Goal: Register for event/course

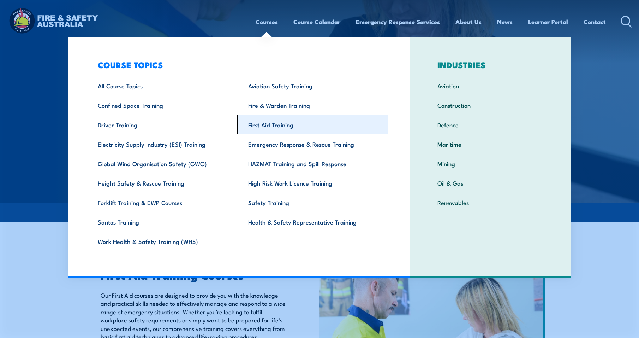
click at [280, 124] on link "First Aid Training" at bounding box center [312, 124] width 151 height 19
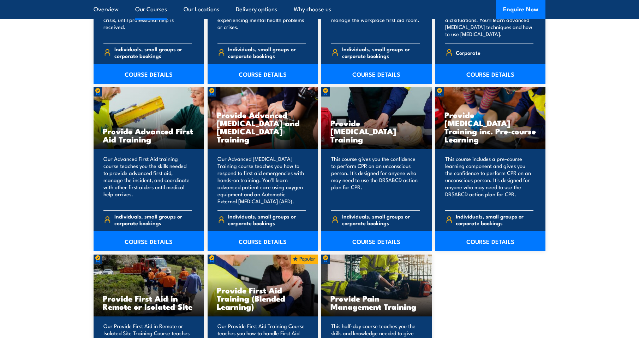
scroll to position [847, 0]
click at [370, 235] on link "COURSE DETAILS" at bounding box center [376, 241] width 111 height 20
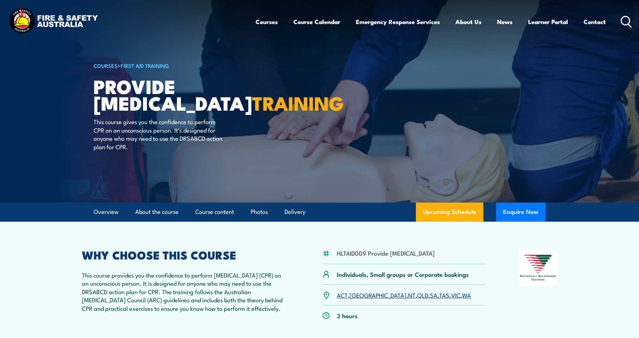
click at [417, 299] on link "QLD" at bounding box center [422, 294] width 11 height 8
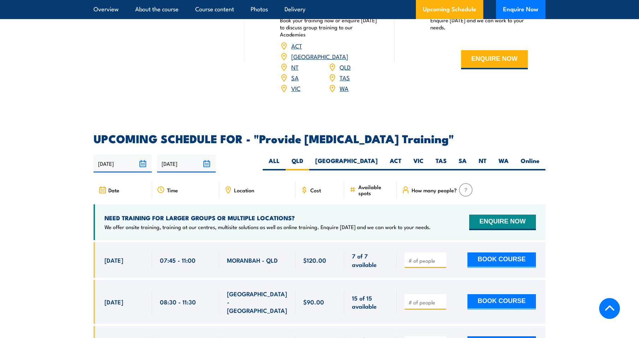
scroll to position [1129, 0]
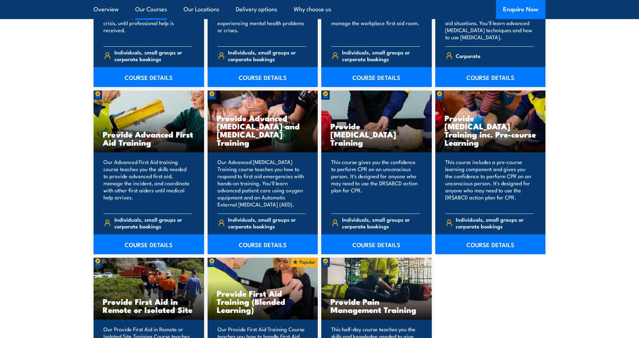
scroll to position [847, 0]
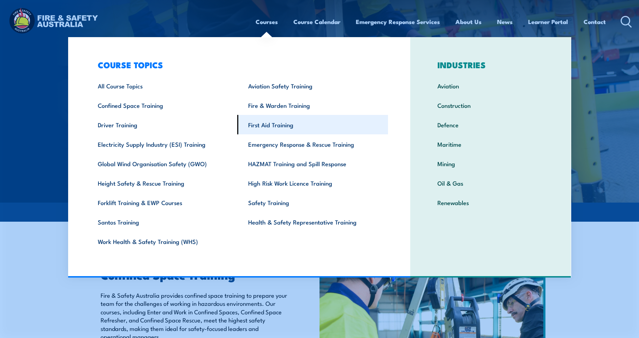
click at [273, 126] on link "First Aid Training" at bounding box center [312, 124] width 151 height 19
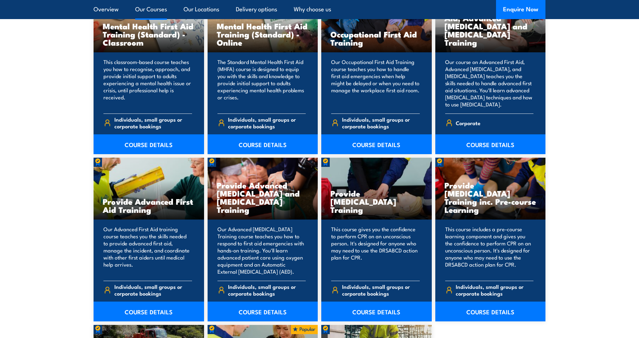
scroll to position [918, 0]
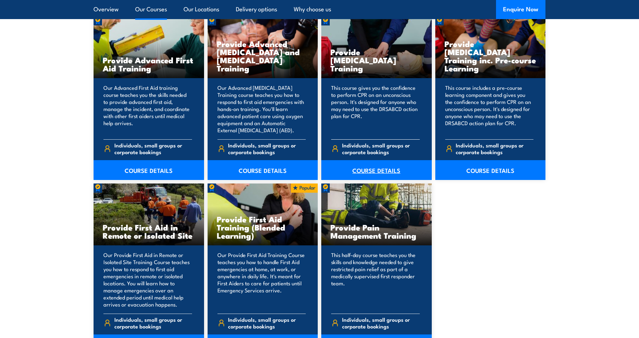
click at [379, 167] on link "COURSE DETAILS" at bounding box center [376, 170] width 111 height 20
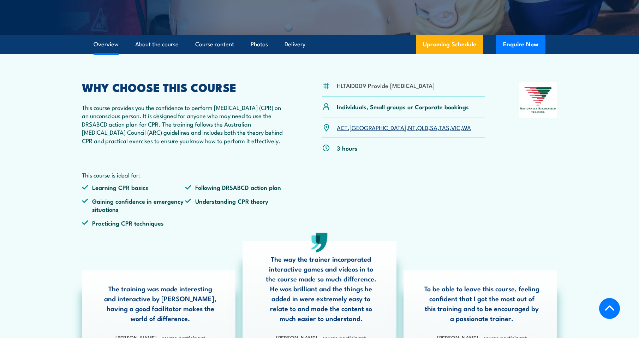
scroll to position [212, 0]
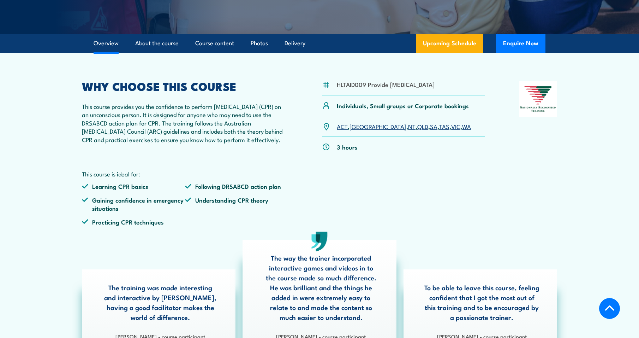
click at [417, 130] on link "QLD" at bounding box center [422, 126] width 11 height 8
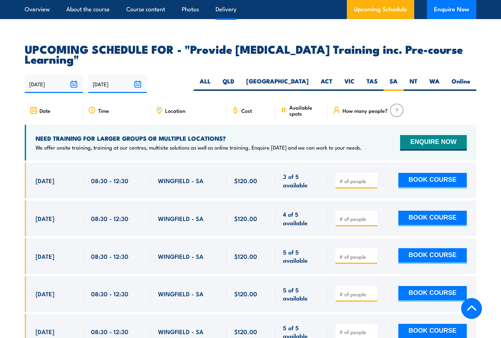
scroll to position [1285, 0]
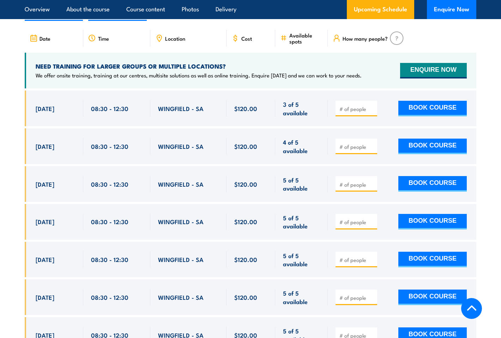
click at [240, 19] on label "QLD" at bounding box center [229, 12] width 24 height 14
click at [239, 10] on input "QLD" at bounding box center [236, 7] width 5 height 5
radio input "true"
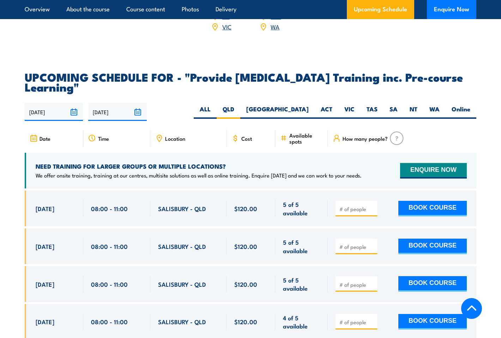
scroll to position [1179, 0]
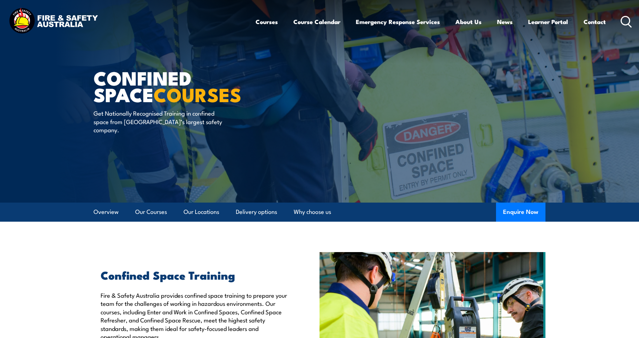
click at [271, 22] on link "Courses" at bounding box center [267, 21] width 22 height 19
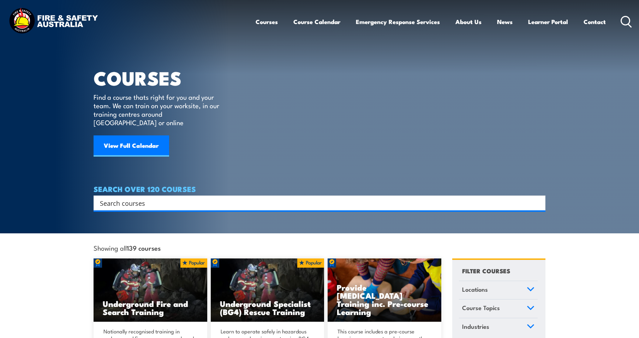
click at [258, 22] on link "Courses" at bounding box center [267, 21] width 22 height 19
click at [226, 197] on input "Search input" at bounding box center [315, 202] width 430 height 11
type input "cpr"
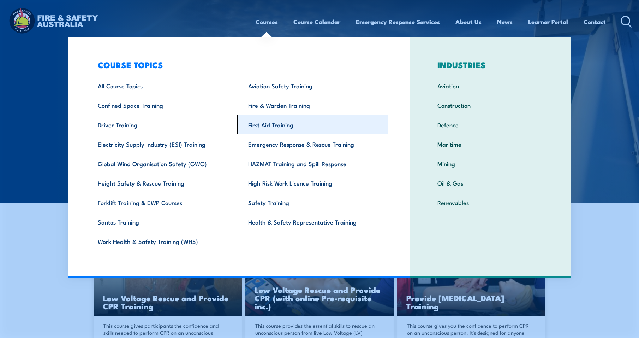
click at [272, 122] on link "First Aid Training" at bounding box center [312, 124] width 151 height 19
